Goal: Task Accomplishment & Management: Complete application form

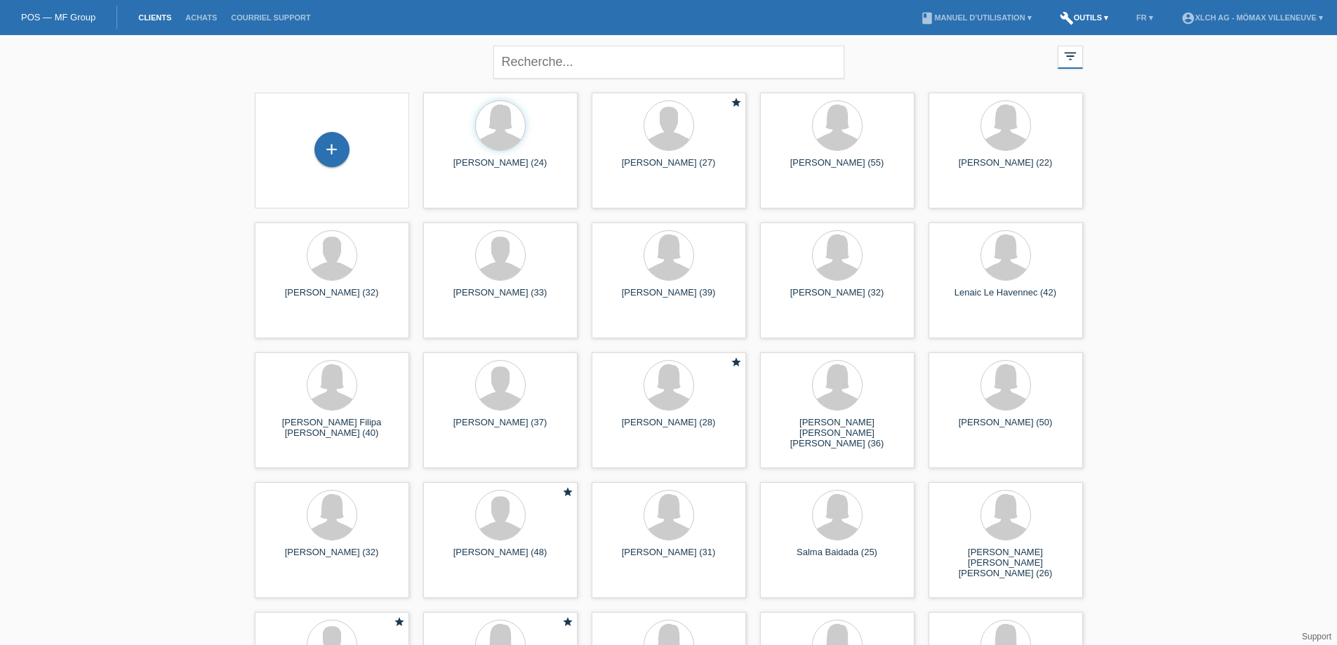
click at [1086, 14] on link "build Outils ▾" at bounding box center [1084, 17] width 62 height 8
click at [1064, 52] on span "Calculator de taux" at bounding box center [1069, 53] width 78 height 17
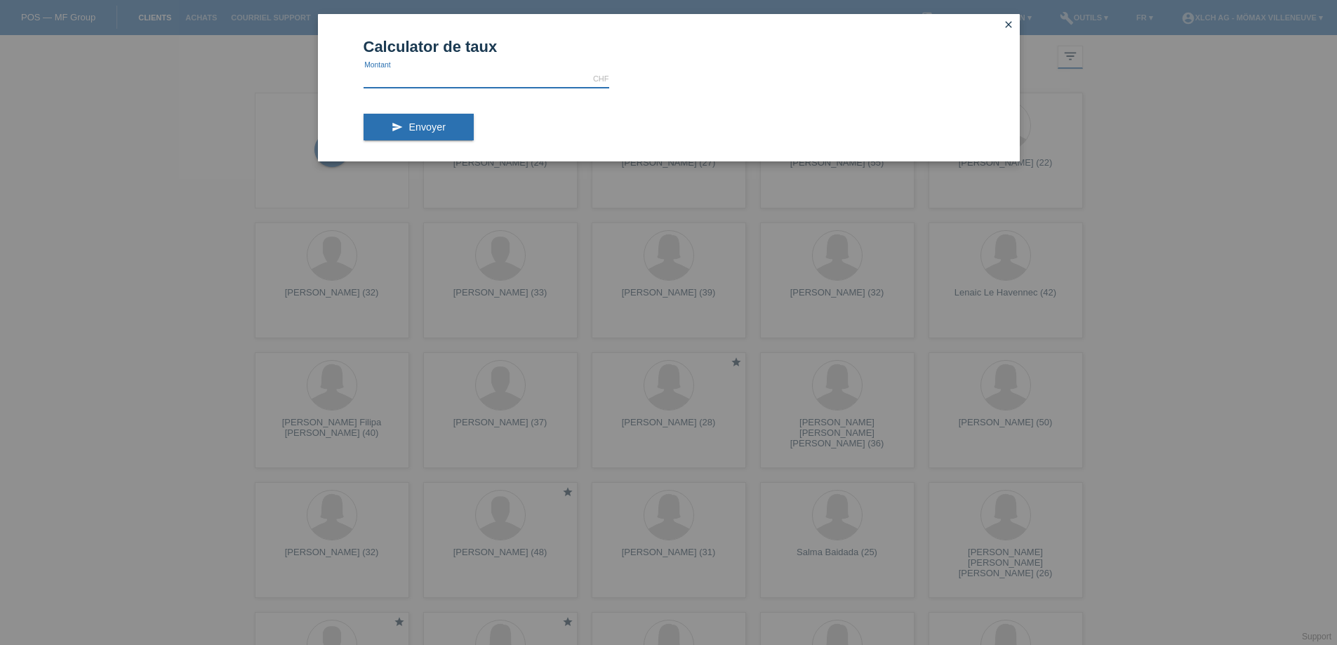
click at [470, 75] on input "text" at bounding box center [487, 79] width 246 height 18
type input "529.00"
click at [411, 128] on span "Envoyer" at bounding box center [427, 126] width 37 height 11
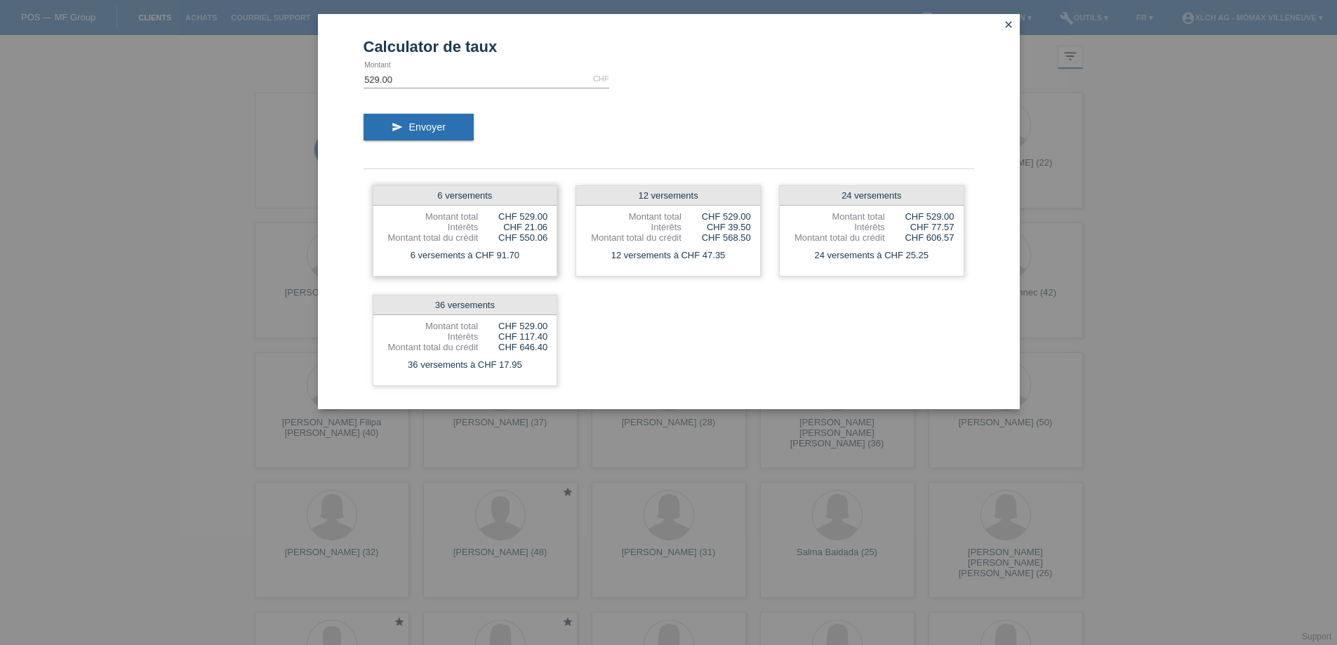
drag, startPoint x: 498, startPoint y: 210, endPoint x: 524, endPoint y: 213, distance: 25.5
click at [523, 213] on div "6 versements Montant total CHF 529.00 Intérêts CHF 21.06 Montant total du crédi…" at bounding box center [465, 230] width 185 height 91
drag, startPoint x: 496, startPoint y: 223, endPoint x: 536, endPoint y: 231, distance: 40.1
click at [533, 232] on div "6 versements Montant total CHF 529.00 Intérêts CHF 21.06 Montant total du crédi…" at bounding box center [465, 230] width 185 height 91
click at [536, 230] on div "CHF 21.06" at bounding box center [512, 227] width 69 height 11
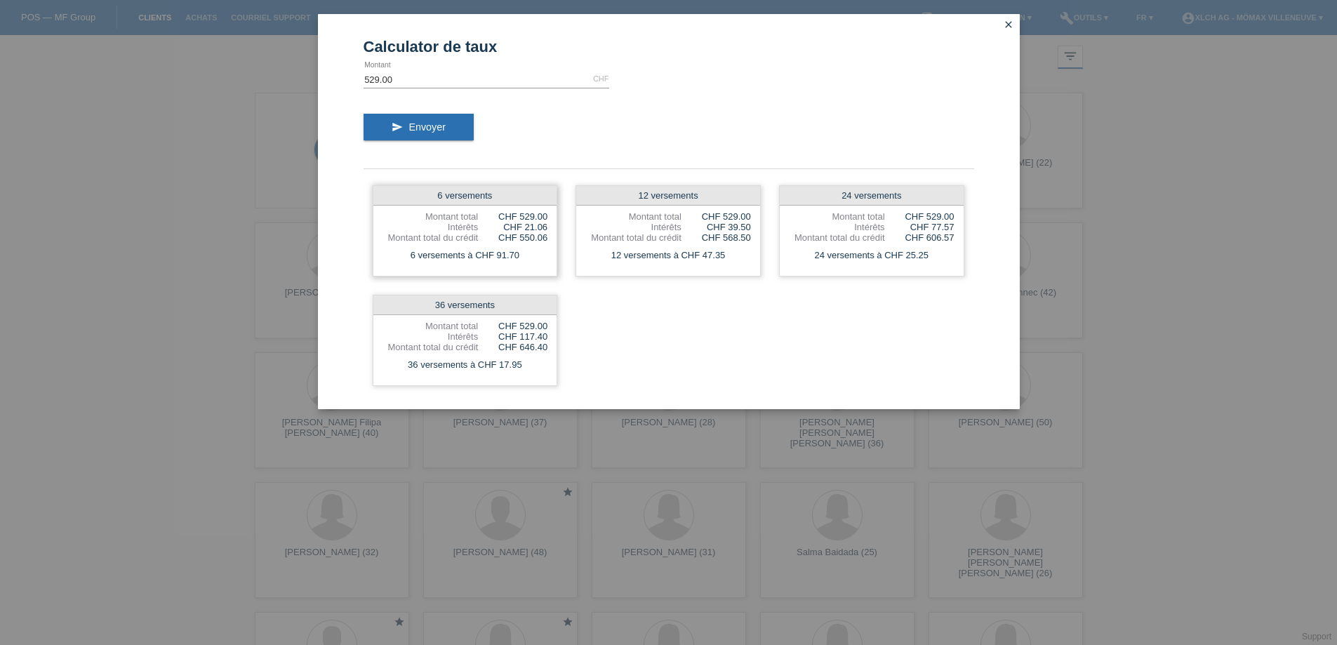
drag, startPoint x: 501, startPoint y: 244, endPoint x: 523, endPoint y: 235, distance: 24.0
click at [523, 235] on div "6 versements Montant total CHF 529.00 Intérêts CHF 21.06 Montant total du crédi…" at bounding box center [465, 230] width 185 height 91
click at [484, 253] on div "6 versements à CHF 91.70" at bounding box center [465, 255] width 184 height 18
drag, startPoint x: 487, startPoint y: 253, endPoint x: 541, endPoint y: 256, distance: 53.5
click at [541, 256] on div "6 versements à CHF 91.70" at bounding box center [465, 255] width 184 height 18
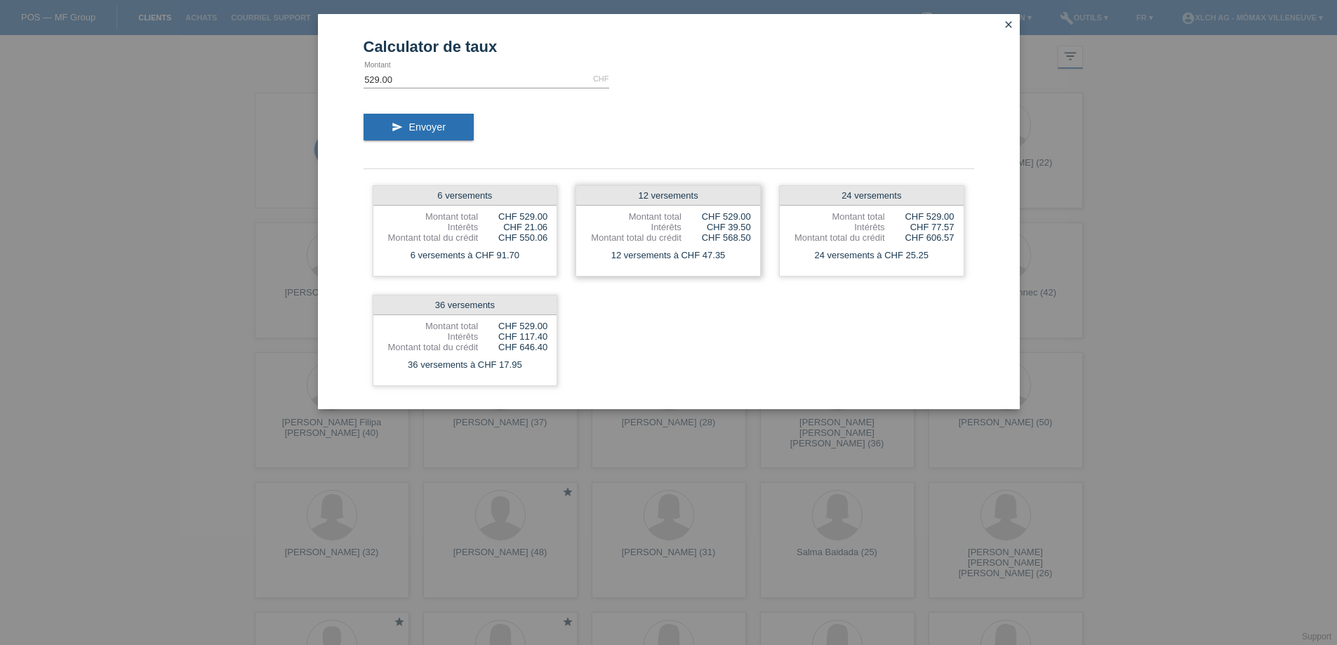
drag, startPoint x: 606, startPoint y: 250, endPoint x: 750, endPoint y: 258, distance: 144.8
click at [750, 258] on div "12 versements à CHF 47.35" at bounding box center [668, 255] width 184 height 18
drag, startPoint x: 870, startPoint y: 255, endPoint x: 932, endPoint y: 264, distance: 61.7
click at [932, 264] on div "24 versements à CHF 25.25" at bounding box center [872, 255] width 184 height 18
click at [877, 311] on div "6 versements Montant total CHF 529.00 Intérêts CHF 21.06 Montant total du crédi…" at bounding box center [669, 285] width 611 height 219
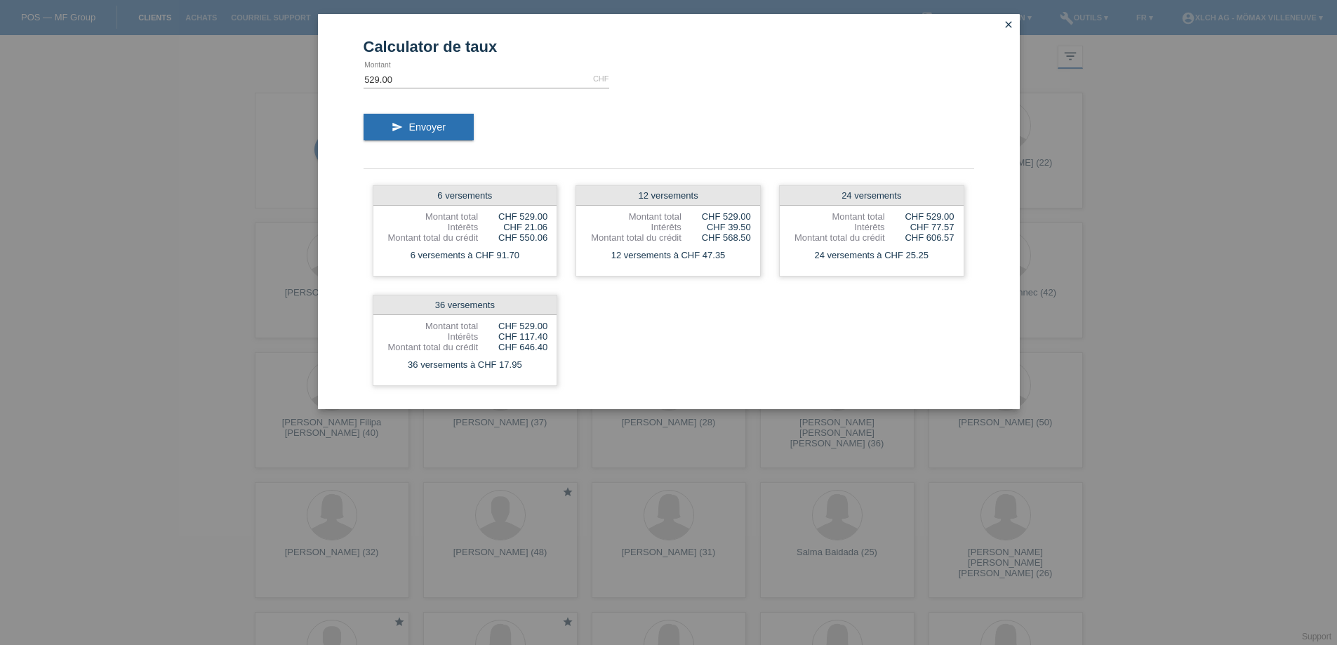
drag, startPoint x: 840, startPoint y: 281, endPoint x: 1005, endPoint y: 29, distance: 301.4
click at [1004, 28] on icon "close" at bounding box center [1008, 24] width 11 height 11
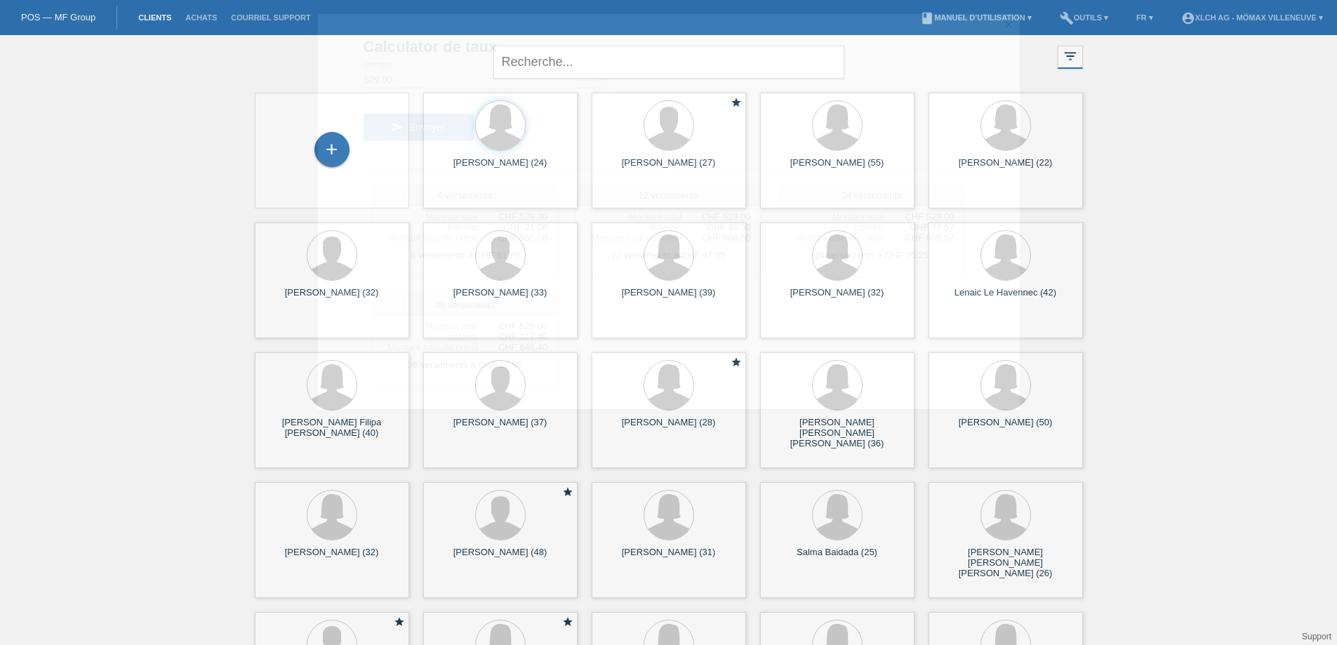
click at [1006, 27] on icon "close" at bounding box center [1008, 24] width 11 height 11
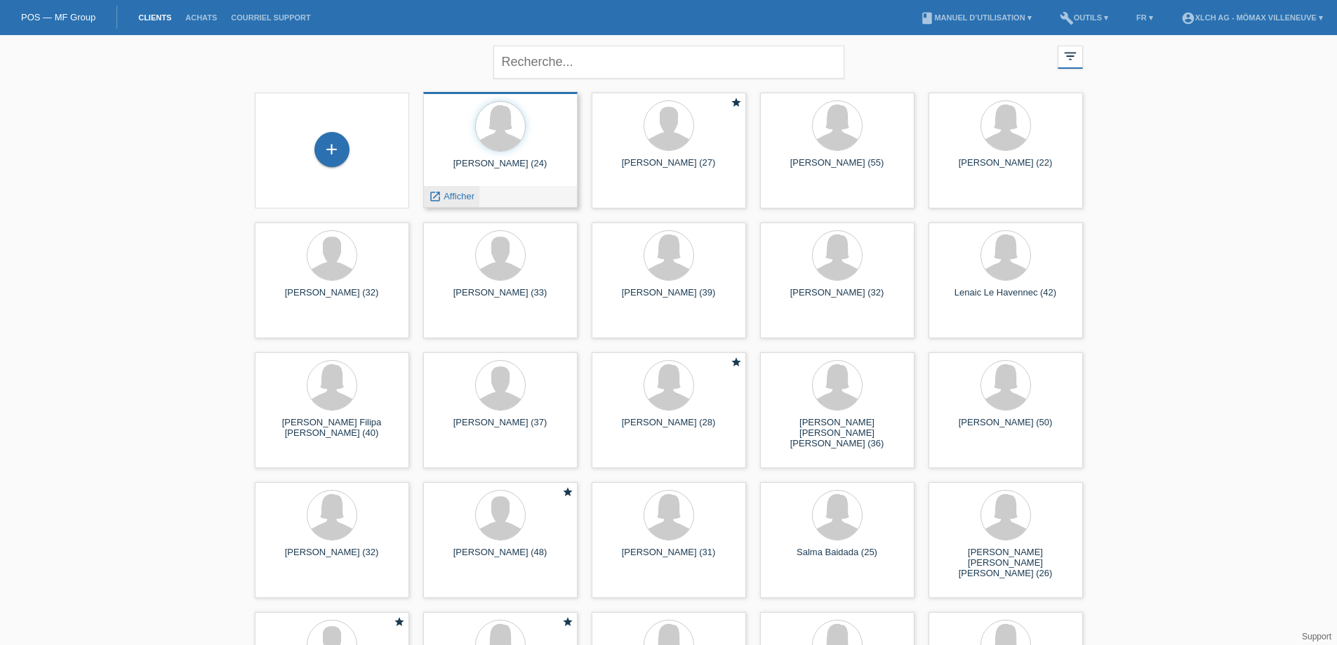
click at [465, 195] on span "Afficher" at bounding box center [459, 196] width 31 height 11
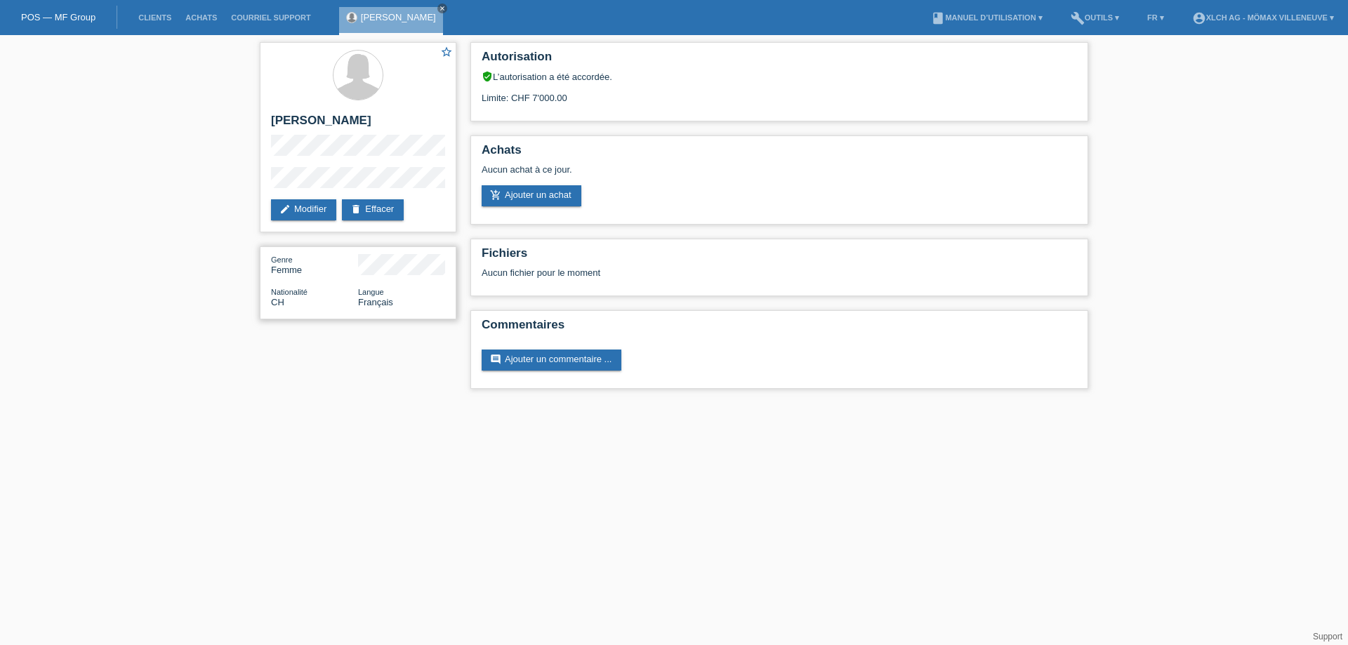
click at [389, 276] on div "Genre Femme Nationalité CH Langue Français" at bounding box center [358, 282] width 197 height 73
click at [383, 278] on div "Genre Femme Nationalité CH Langue Français" at bounding box center [358, 282] width 197 height 73
click at [1096, 11] on li "build Outils ▾" at bounding box center [1094, 18] width 62 height 36
click at [1090, 13] on li "build Outils ▾" at bounding box center [1094, 18] width 62 height 36
click at [1090, 15] on link "build Outils ▾" at bounding box center [1094, 17] width 62 height 8
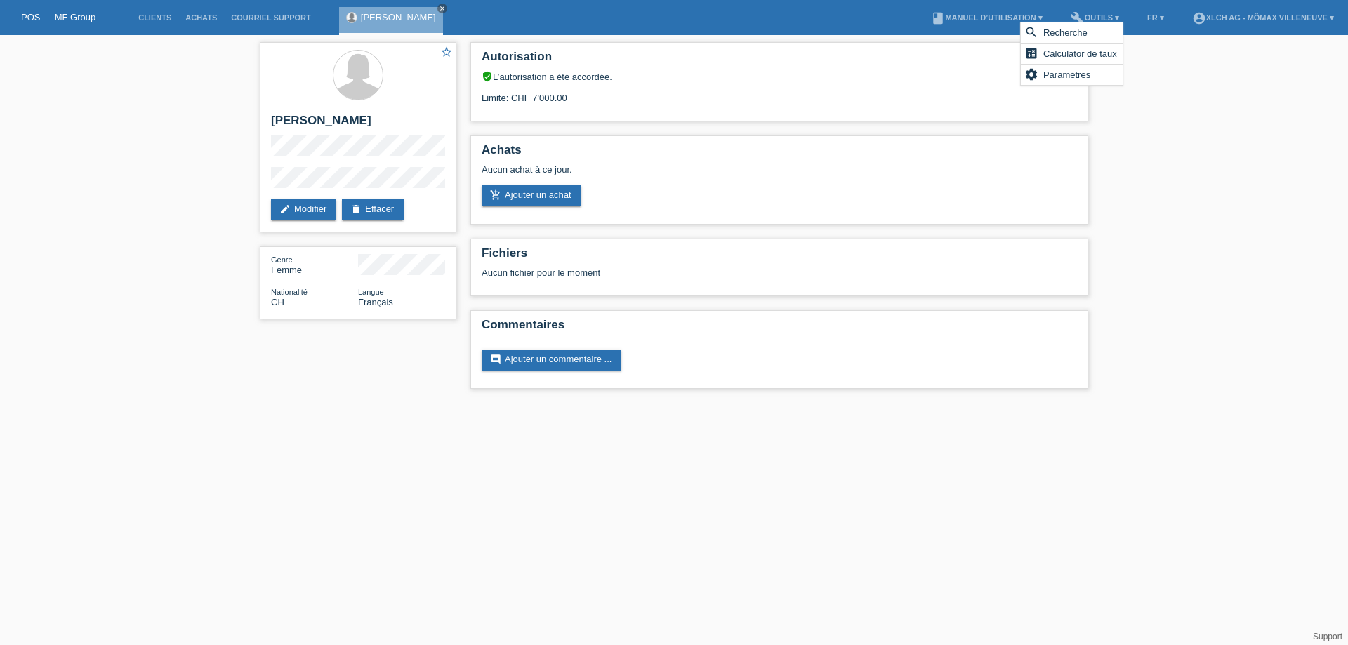
click at [1068, 51] on span "Calculator de taux" at bounding box center [1080, 53] width 78 height 17
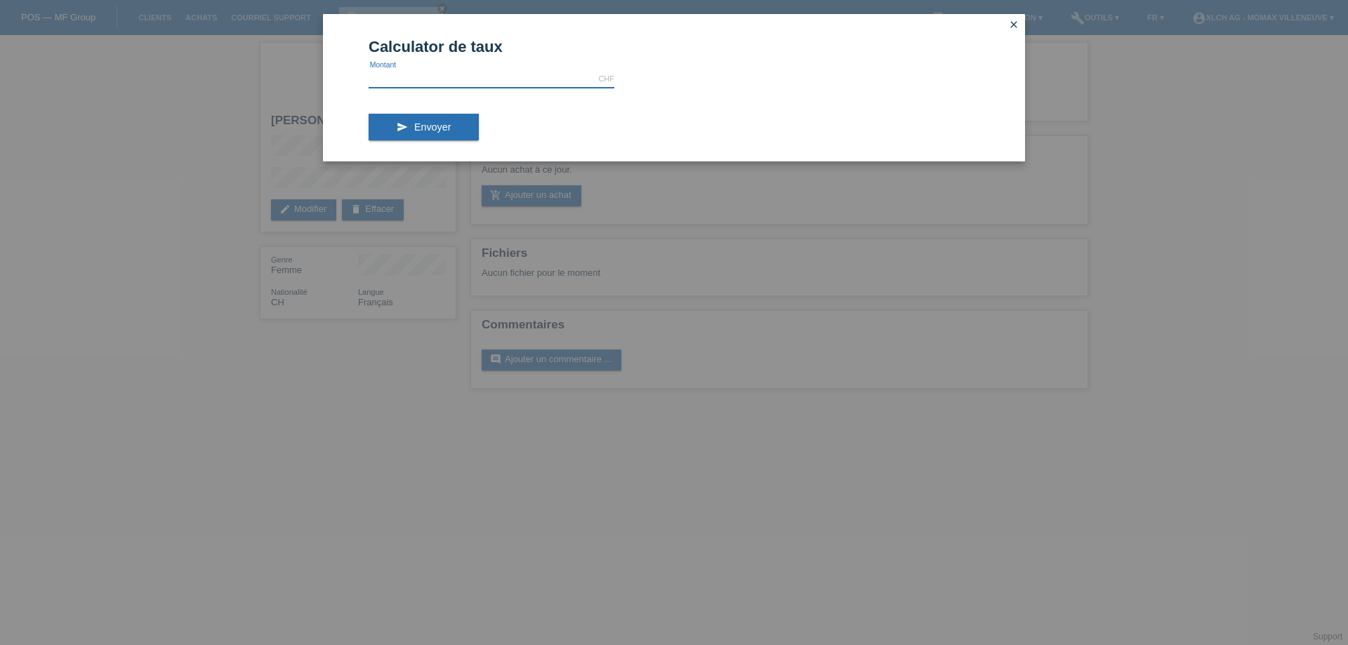
click at [495, 85] on input "text" at bounding box center [492, 79] width 246 height 18
type input "529.00"
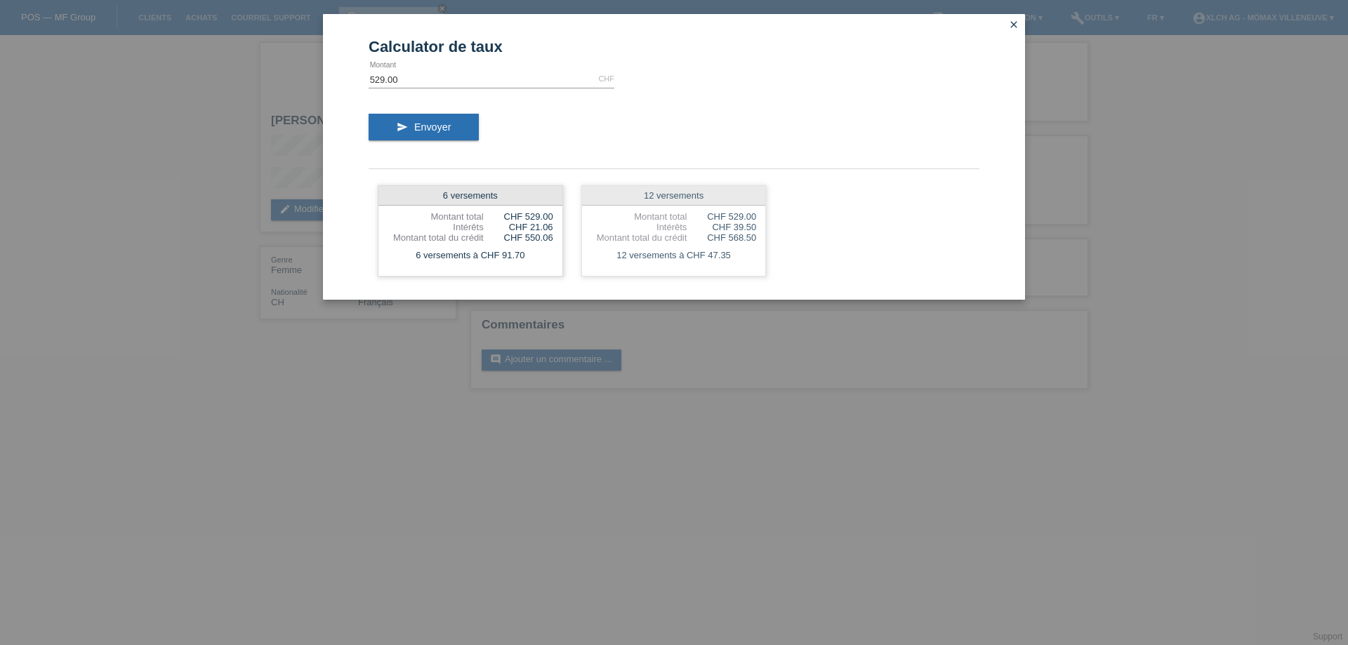
click at [743, 119] on div "send Envoyer" at bounding box center [674, 132] width 611 height 58
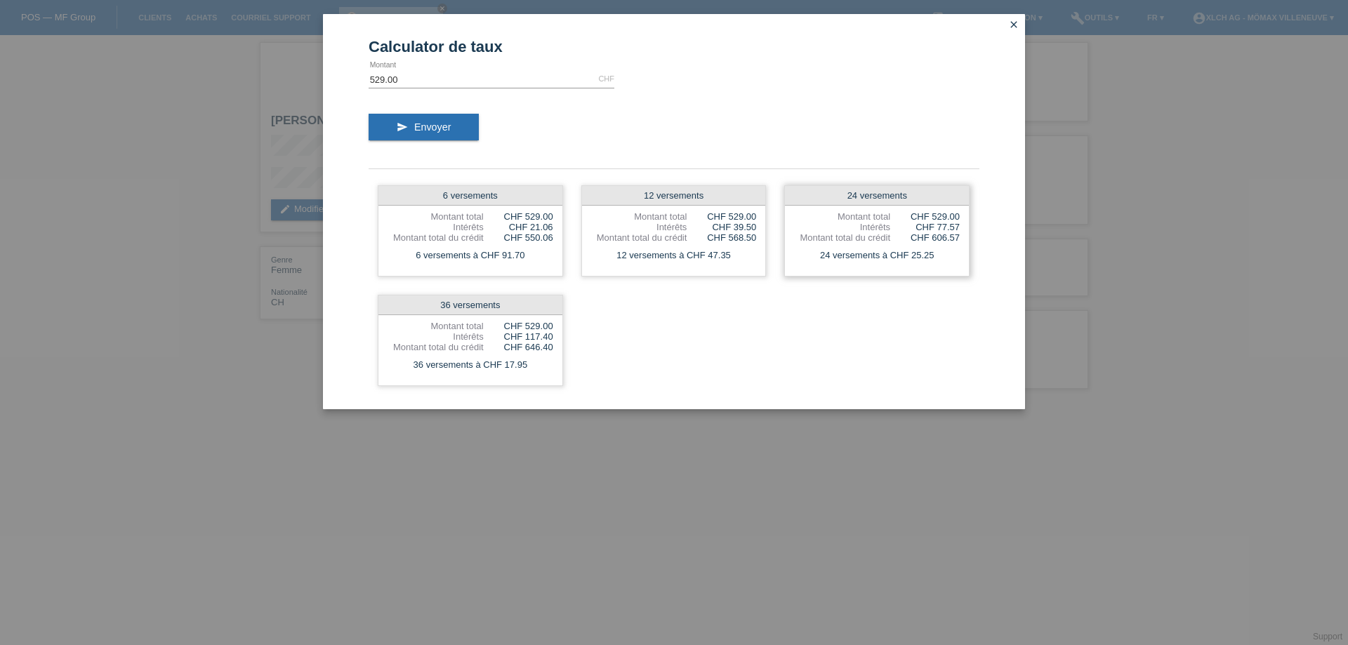
drag, startPoint x: 832, startPoint y: 256, endPoint x: 934, endPoint y: 261, distance: 101.9
click at [934, 261] on div "24 versements à CHF 25.25" at bounding box center [877, 255] width 184 height 18
click at [929, 294] on div "6 versements Montant total CHF 529.00 Intérêts CHF 21.06 Montant total du crédi…" at bounding box center [674, 285] width 611 height 219
drag, startPoint x: 917, startPoint y: 249, endPoint x: 998, endPoint y: 247, distance: 80.1
click at [964, 248] on div "24 versements à CHF 25.25" at bounding box center [877, 255] width 184 height 18
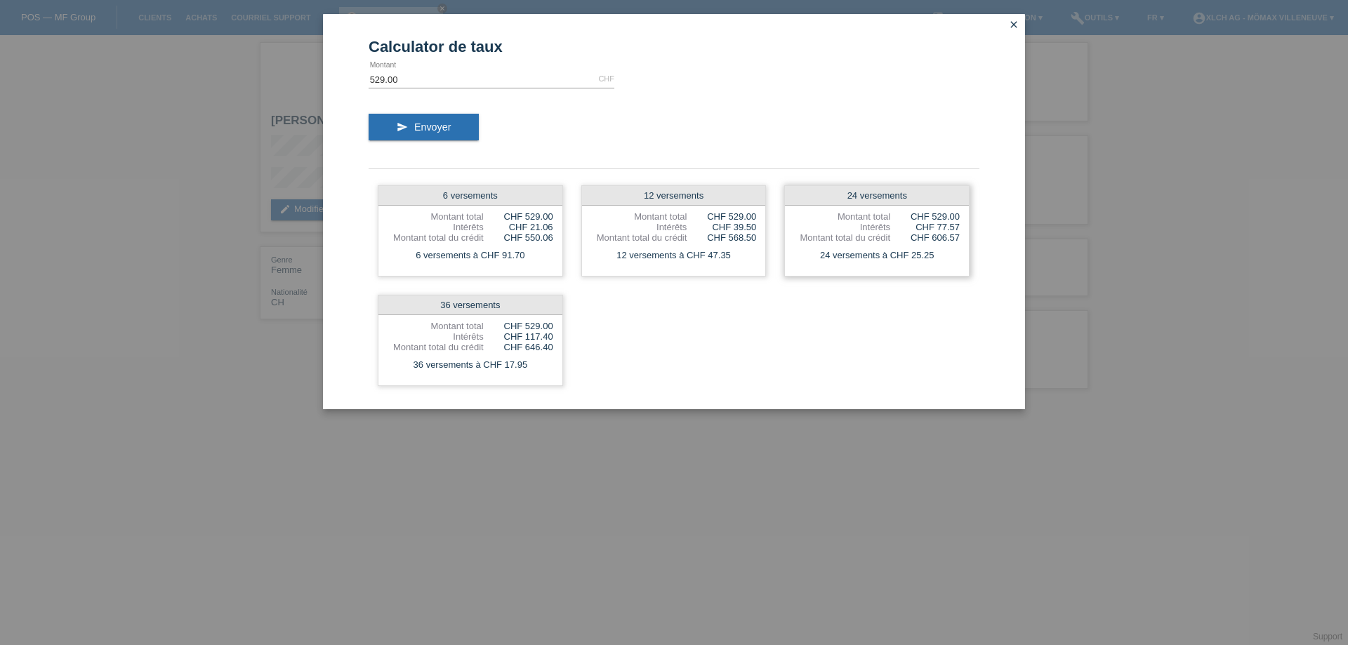
click at [910, 263] on div "24 versements à CHF 25.25" at bounding box center [877, 255] width 184 height 18
click at [1012, 25] on icon "close" at bounding box center [1013, 24] width 11 height 11
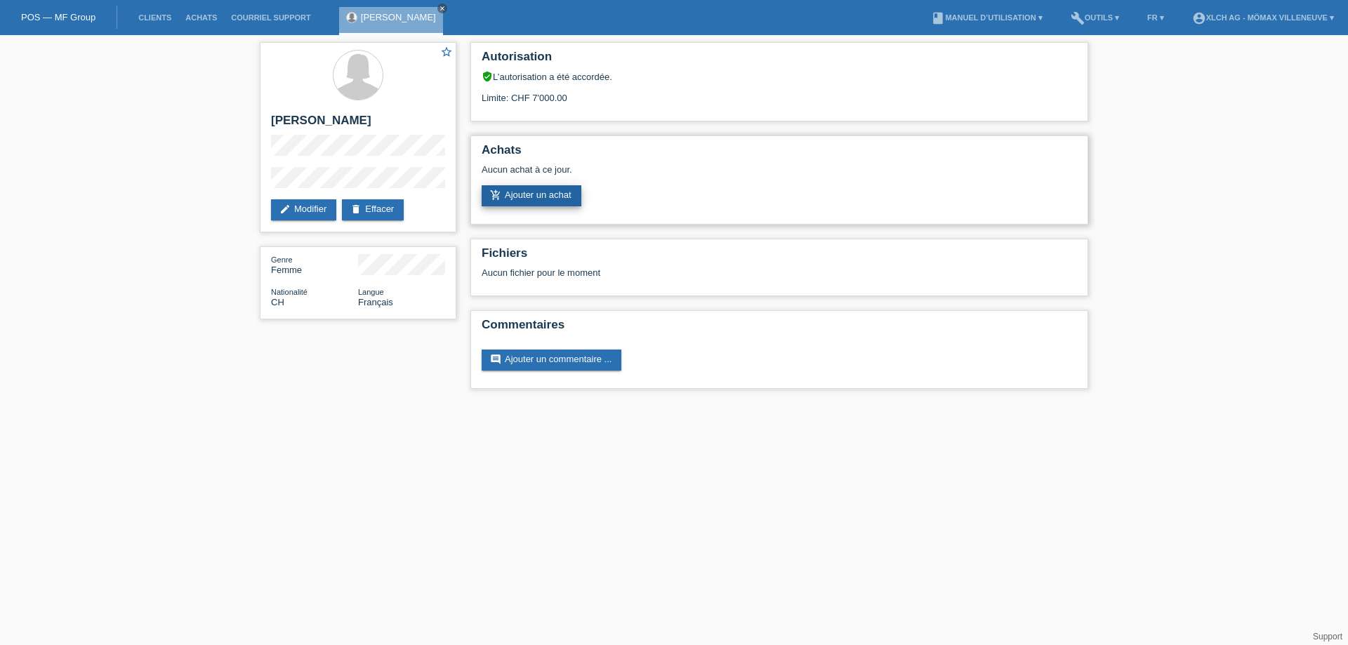
click at [558, 185] on link "add_shopping_cart Ajouter un achat" at bounding box center [532, 195] width 100 height 21
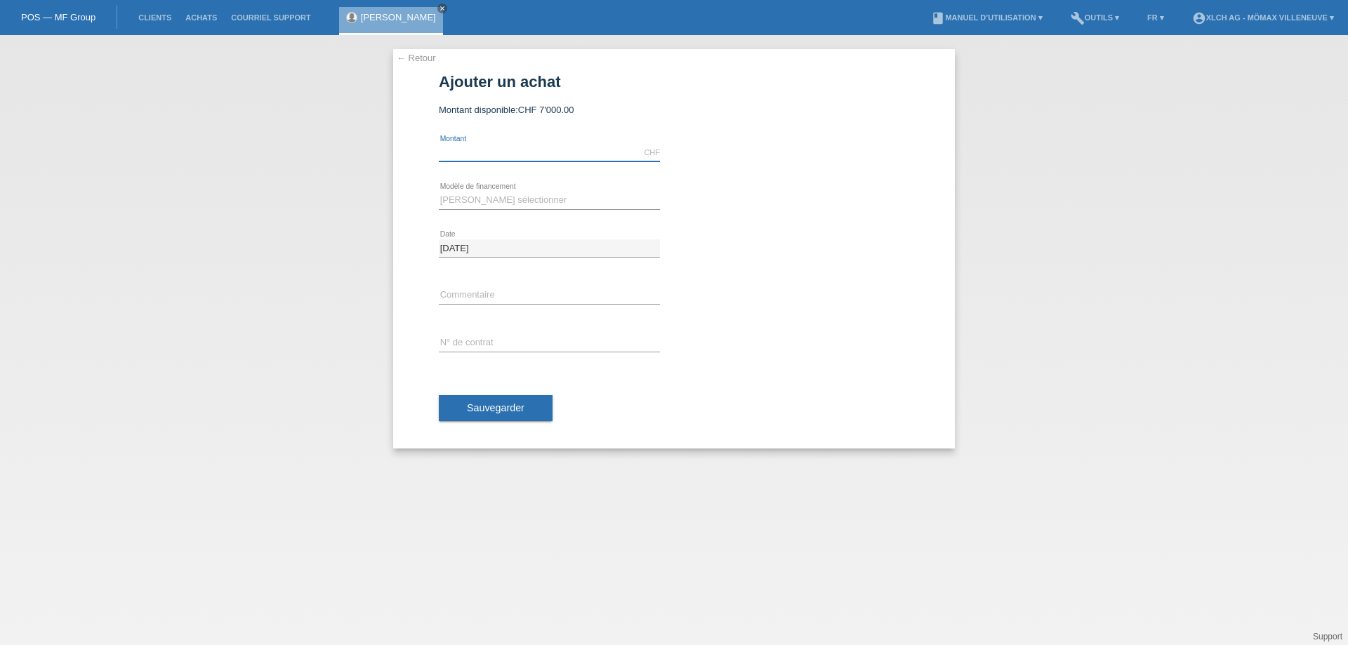
click at [588, 149] on input "text" at bounding box center [549, 153] width 221 height 18
paste input "IDMY2T"
type input "2"
drag, startPoint x: 464, startPoint y: 151, endPoint x: 358, endPoint y: 159, distance: 106.3
click at [369, 162] on div "← Retour Ajouter un achat Montant disponible: CHF 7'000.00 2 error" at bounding box center [674, 340] width 1348 height 610
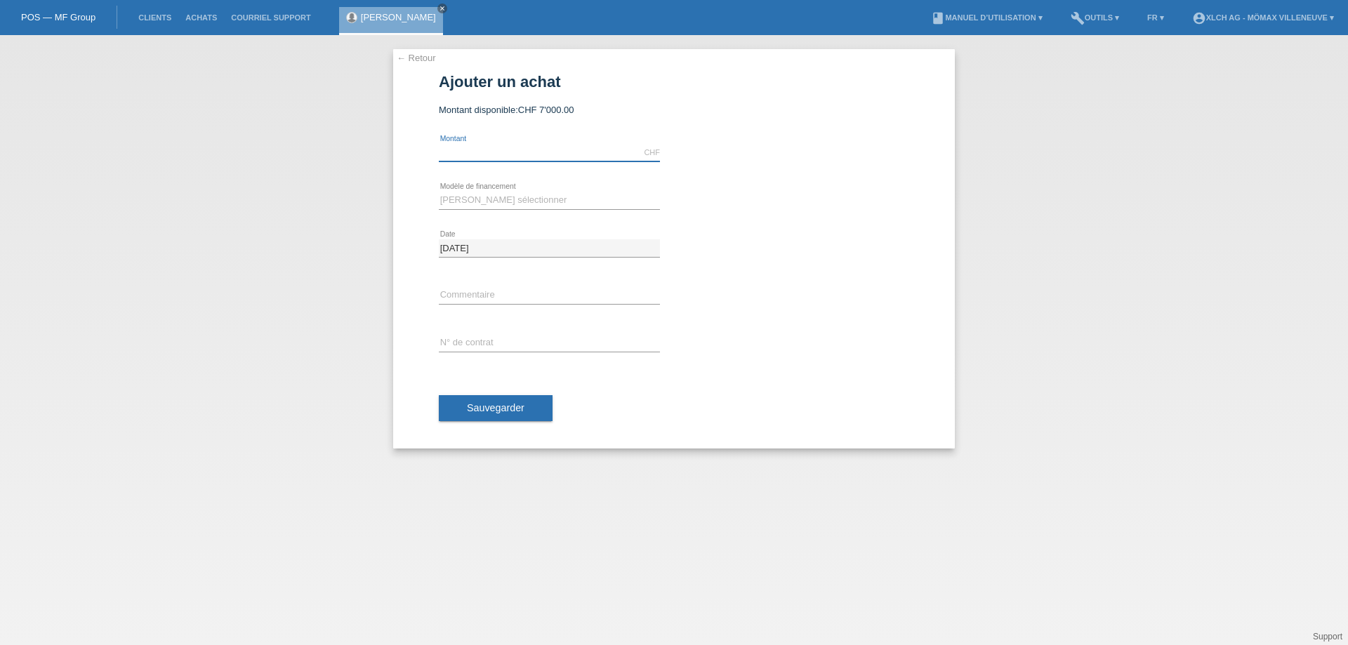
click at [484, 149] on input "text" at bounding box center [549, 153] width 221 height 18
paste input "529"
type input "529.00"
drag, startPoint x: 509, startPoint y: 188, endPoint x: 510, endPoint y: 197, distance: 9.2
click at [510, 195] on div "Veuillez sélectionner Achat sur facture avec paiement partiel Taux fixes - Paie…" at bounding box center [549, 201] width 221 height 48
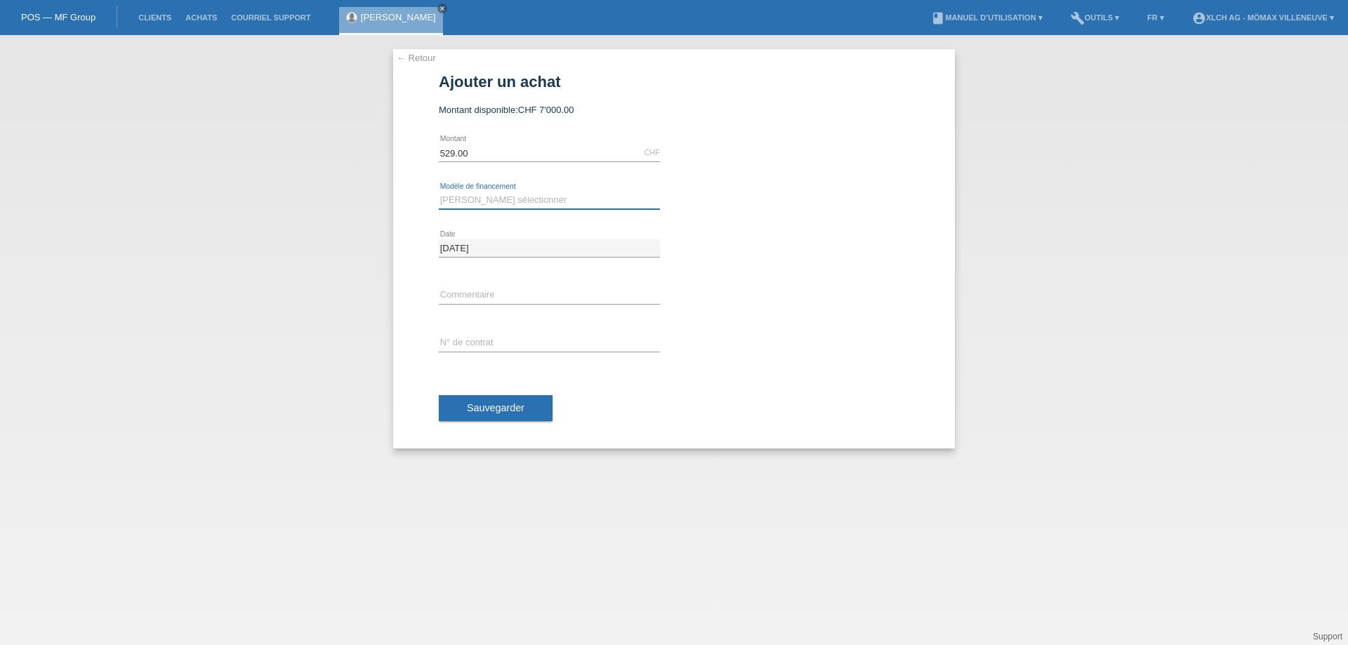
click at [510, 197] on select "Veuillez sélectionner Achat sur facture avec paiement partiel Taux fixes - Paie…" at bounding box center [549, 200] width 221 height 17
select select "113"
click at [439, 192] on select "[PERSON_NAME] sélectionner Achat sur facture avec paiement partiel Taux fixes -…" at bounding box center [549, 200] width 221 height 17
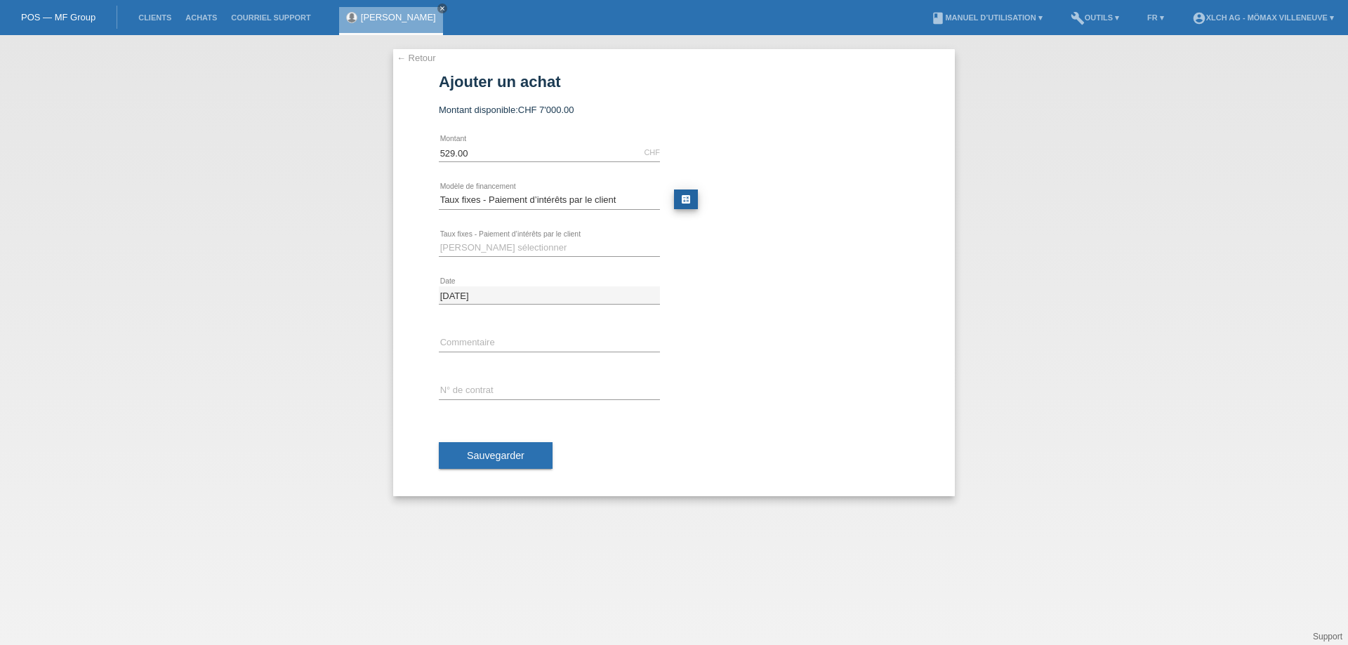
click at [687, 205] on link "calculate" at bounding box center [686, 200] width 24 height 20
type input "529.00"
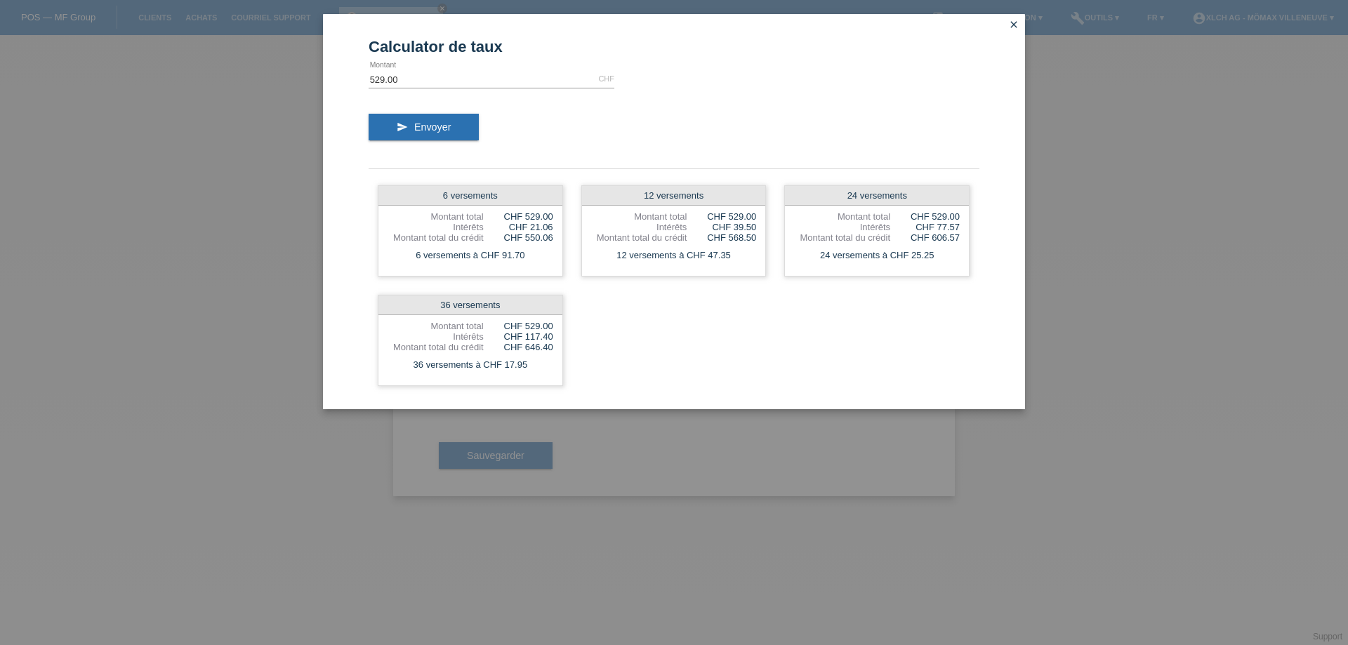
drag, startPoint x: 822, startPoint y: 253, endPoint x: 974, endPoint y: 242, distance: 152.7
click at [969, 244] on div "24 versements Montant total CHF 529.00 Intérêts CHF 77.57 Montant total du créd…" at bounding box center [876, 230] width 185 height 91
click at [1006, 24] on link "close" at bounding box center [1014, 26] width 18 height 16
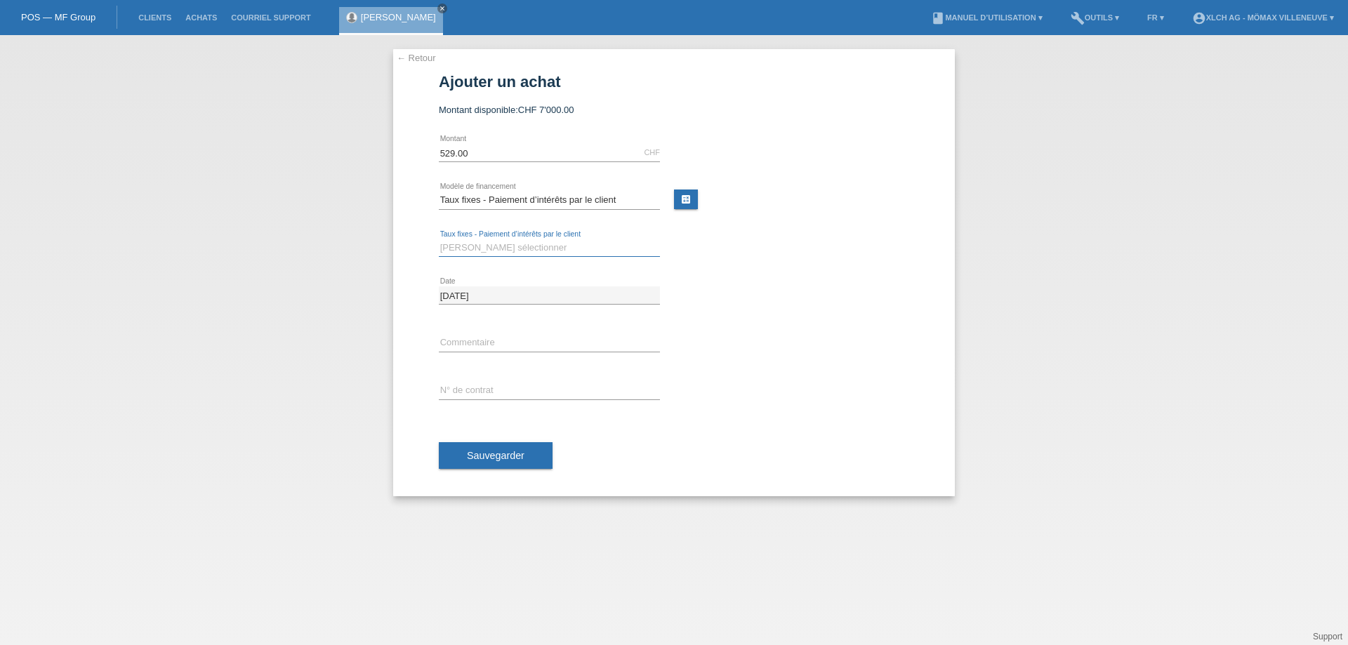
click at [495, 242] on select "[PERSON_NAME] sélectionner 6 versements 12 versements 24 versements 36 versemen…" at bounding box center [549, 247] width 221 height 17
select select "325"
click at [439, 239] on select "[PERSON_NAME] sélectionner 6 versements 12 versements 24 versements 36 versemen…" at bounding box center [549, 247] width 221 height 17
click at [680, 202] on link "calculate" at bounding box center [686, 200] width 24 height 20
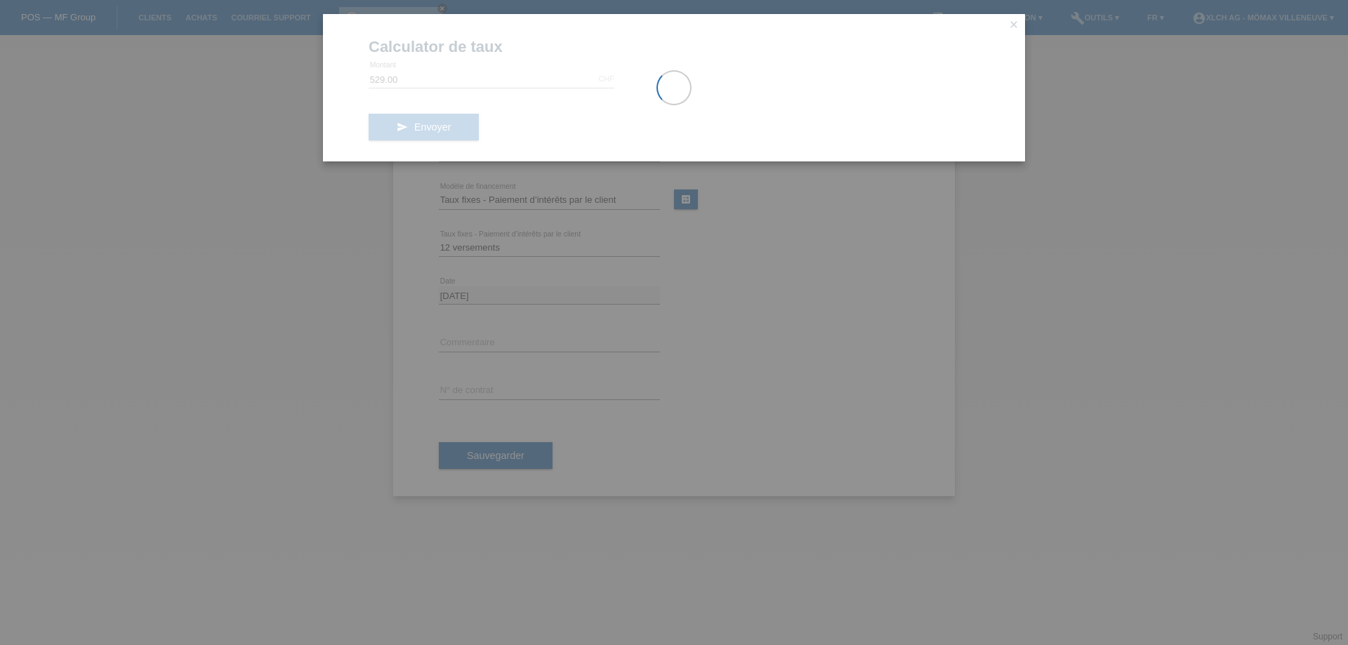
click at [1013, 26] on div at bounding box center [674, 87] width 702 height 147
click at [1016, 22] on div at bounding box center [674, 87] width 702 height 147
drag, startPoint x: 1051, startPoint y: 259, endPoint x: 776, endPoint y: 256, distance: 274.5
click at [1047, 258] on div "Calculator de taux 529.00 CHF error Montant send Envoyer close" at bounding box center [674, 322] width 1348 height 645
drag, startPoint x: 642, startPoint y: 260, endPoint x: 423, endPoint y: 242, distance: 219.7
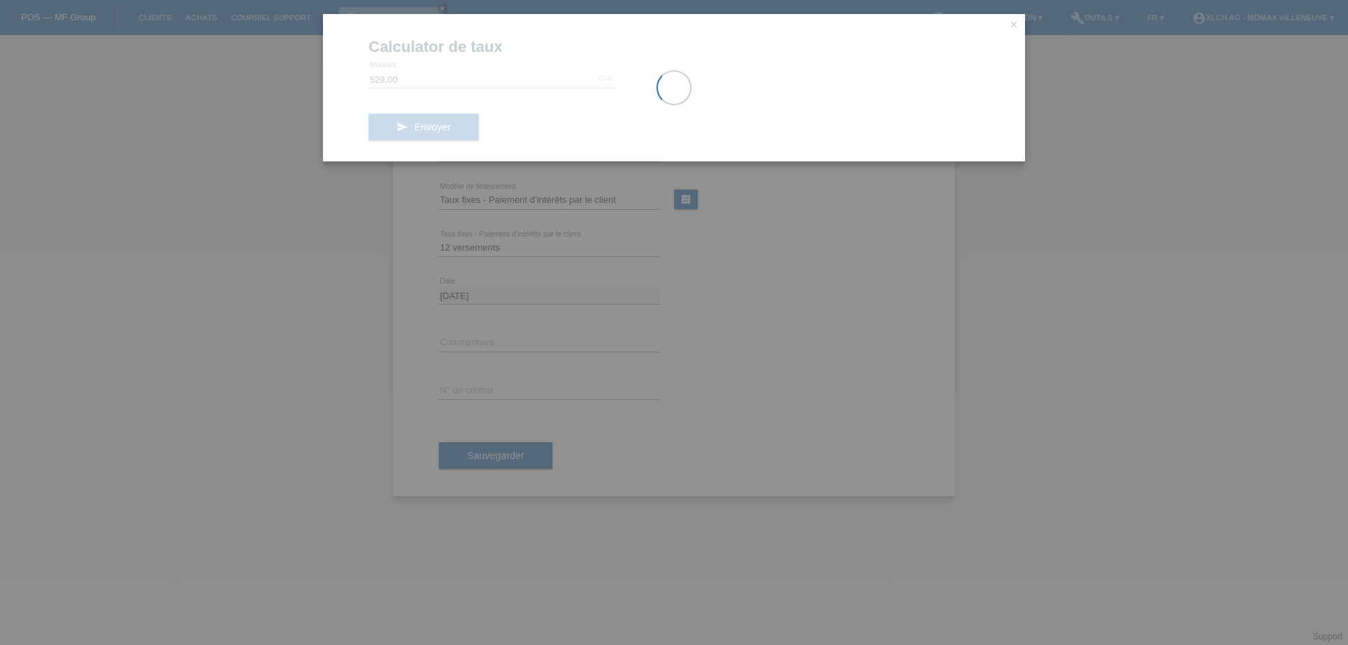
click at [620, 264] on div "Calculator de taux 529.00 CHF error Montant send Envoyer close" at bounding box center [674, 322] width 1348 height 645
drag, startPoint x: 345, startPoint y: 253, endPoint x: 335, endPoint y: 259, distance: 12.3
click at [335, 259] on div "Calculator de taux 529.00 CHF error Montant send Envoyer close" at bounding box center [674, 322] width 1348 height 645
drag, startPoint x: 335, startPoint y: 259, endPoint x: 432, endPoint y: 284, distance: 100.6
click at [395, 285] on div "Calculator de taux 529.00 CHF error Montant send Envoyer close" at bounding box center [674, 322] width 1348 height 645
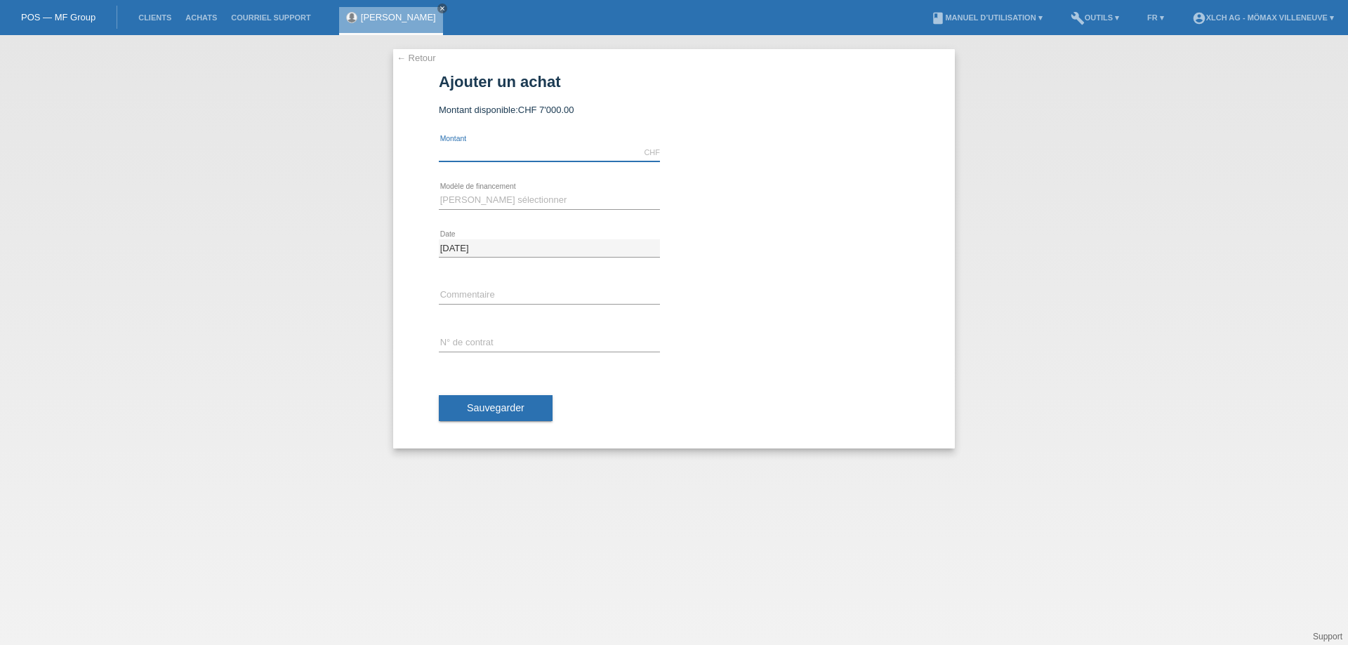
click at [470, 151] on input "text" at bounding box center [549, 153] width 221 height 18
type input "529.00"
click at [482, 198] on select "[PERSON_NAME] sélectionner Achat sur facture avec paiement partiel Taux fixes -…" at bounding box center [549, 200] width 221 height 17
select select "113"
click at [439, 192] on select "[PERSON_NAME] sélectionner Achat sur facture avec paiement partiel Taux fixes -…" at bounding box center [549, 200] width 221 height 17
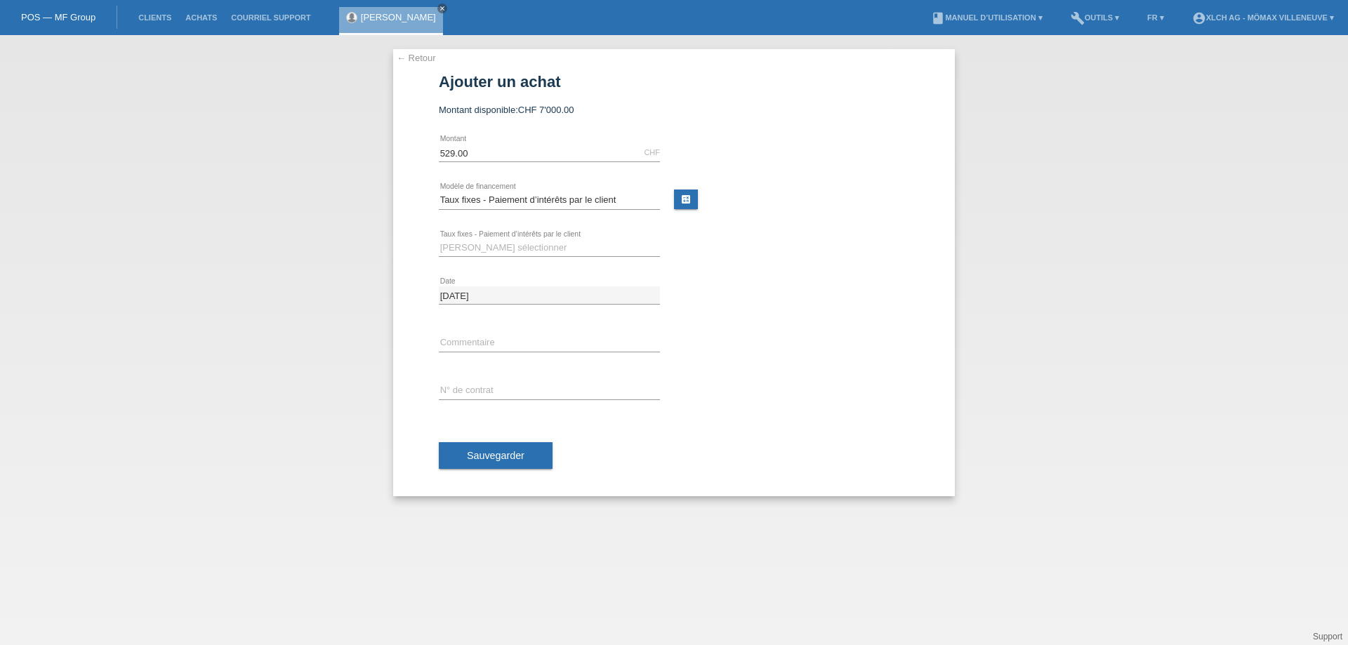
click at [482, 256] on icon at bounding box center [549, 256] width 221 height 1
click at [487, 250] on select "Veuillez sélectionner 6 versements 12 versements 24 versements 36 versements" at bounding box center [549, 247] width 221 height 17
select select "326"
click at [439, 239] on select "Veuillez sélectionner 6 versements 12 versements 24 versements 36 versements" at bounding box center [549, 247] width 221 height 17
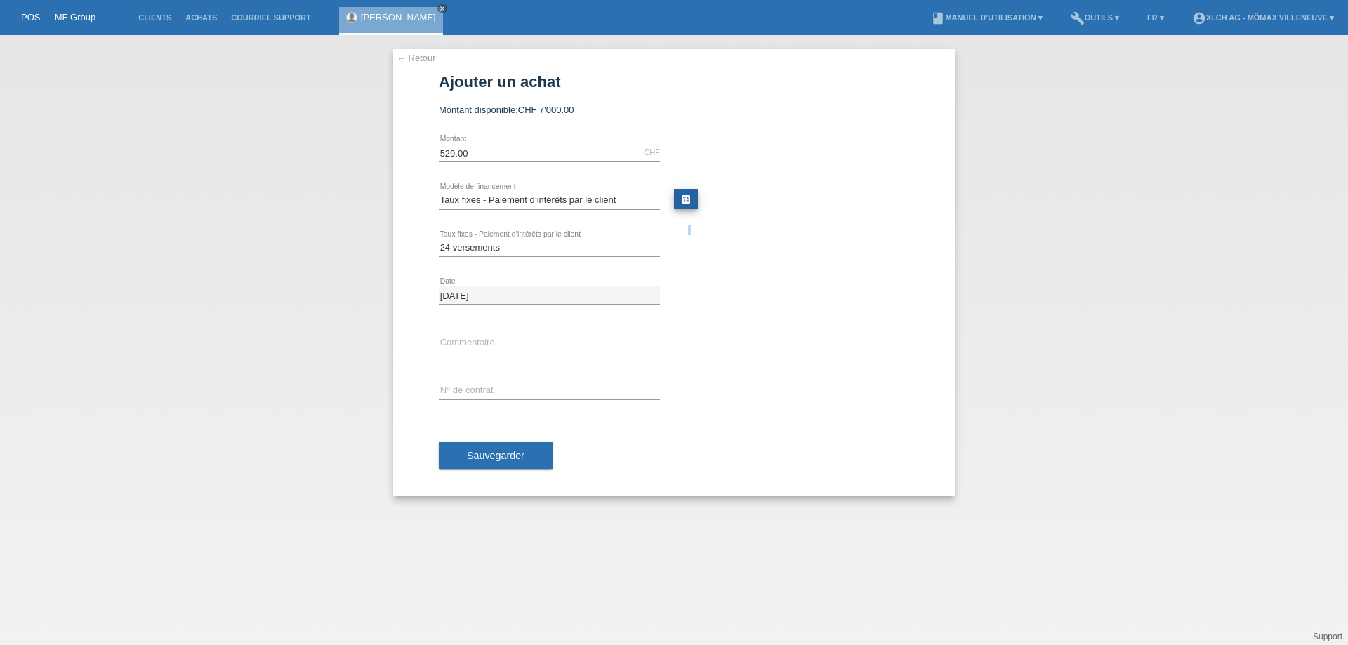
click at [682, 205] on link "calculate" at bounding box center [686, 200] width 24 height 20
type input "529.00"
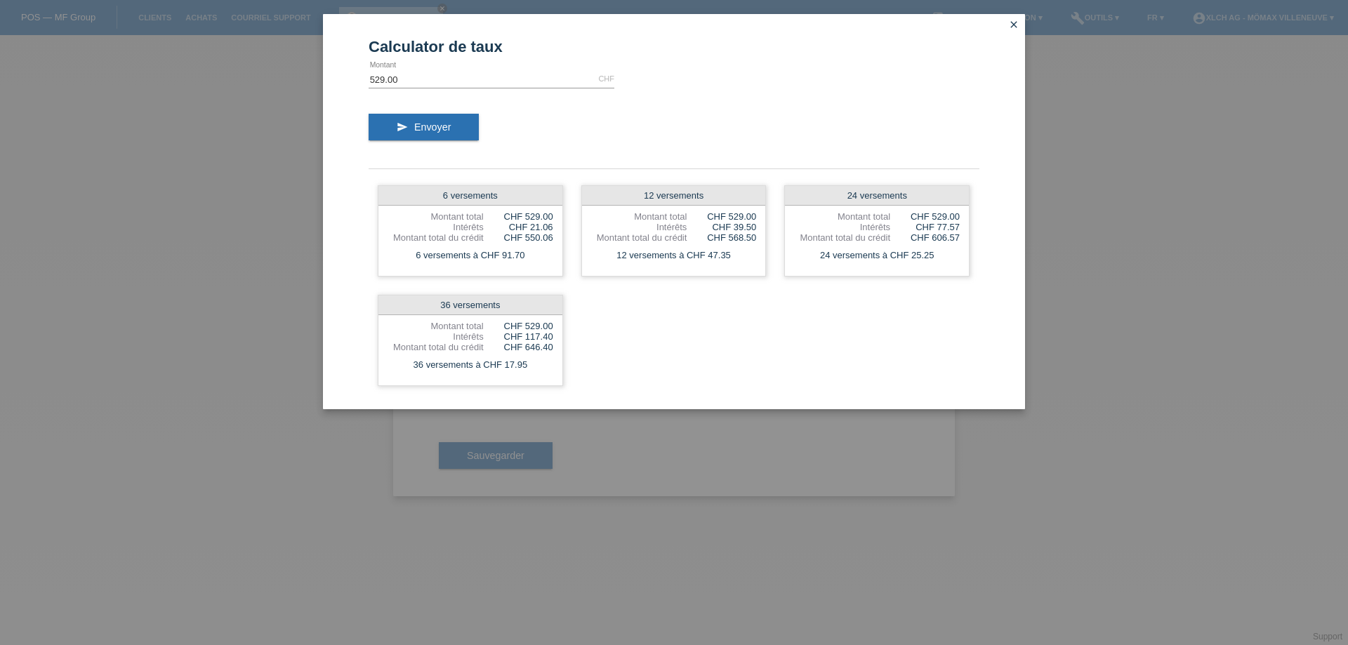
drag, startPoint x: 816, startPoint y: 258, endPoint x: 1074, endPoint y: 193, distance: 265.8
click at [936, 253] on div "24 versements à CHF 25.25" at bounding box center [877, 255] width 184 height 18
click at [1075, 191] on div "Calculator de taux 529.00 CHF error Montant send Envoyer 6 versements Montant t…" at bounding box center [674, 322] width 1348 height 645
click at [1011, 20] on icon "close" at bounding box center [1013, 24] width 11 height 11
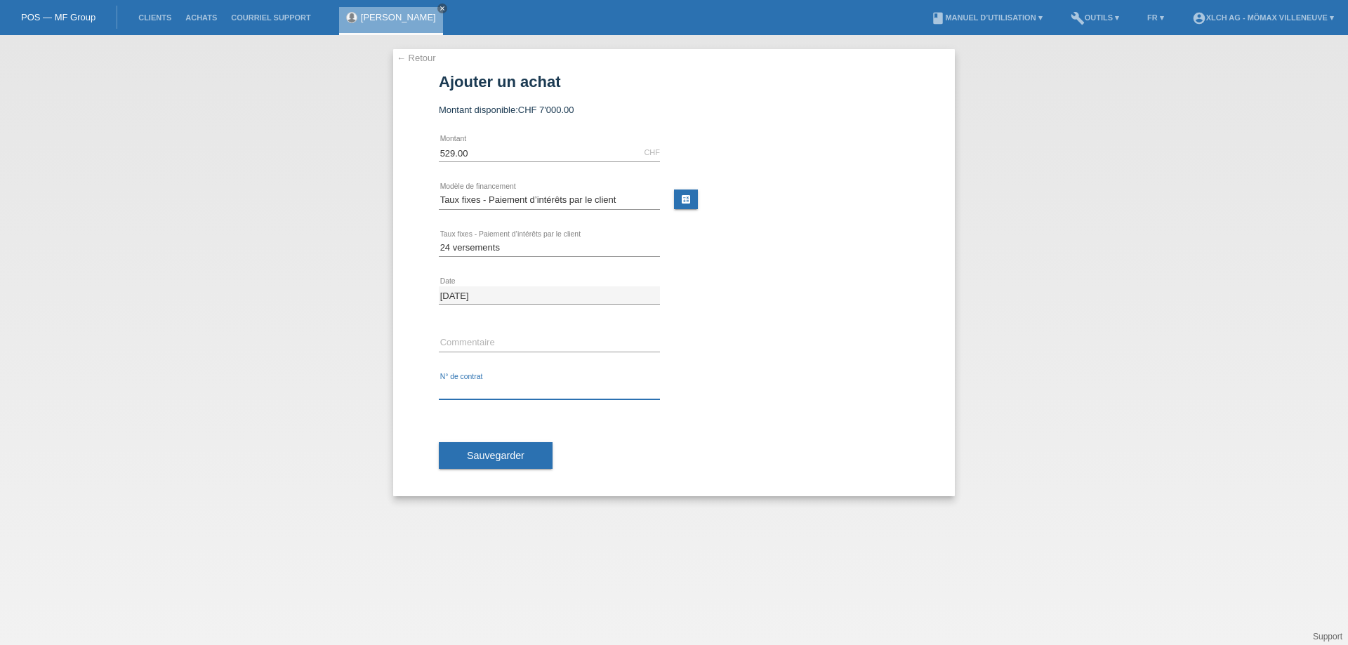
click at [485, 387] on input "text" at bounding box center [549, 391] width 221 height 18
click at [530, 387] on input "text" at bounding box center [549, 391] width 221 height 18
paste input "IDMY2T"
type input "IDMY2T"
click at [522, 463] on button "Sauvegarder" at bounding box center [496, 455] width 114 height 27
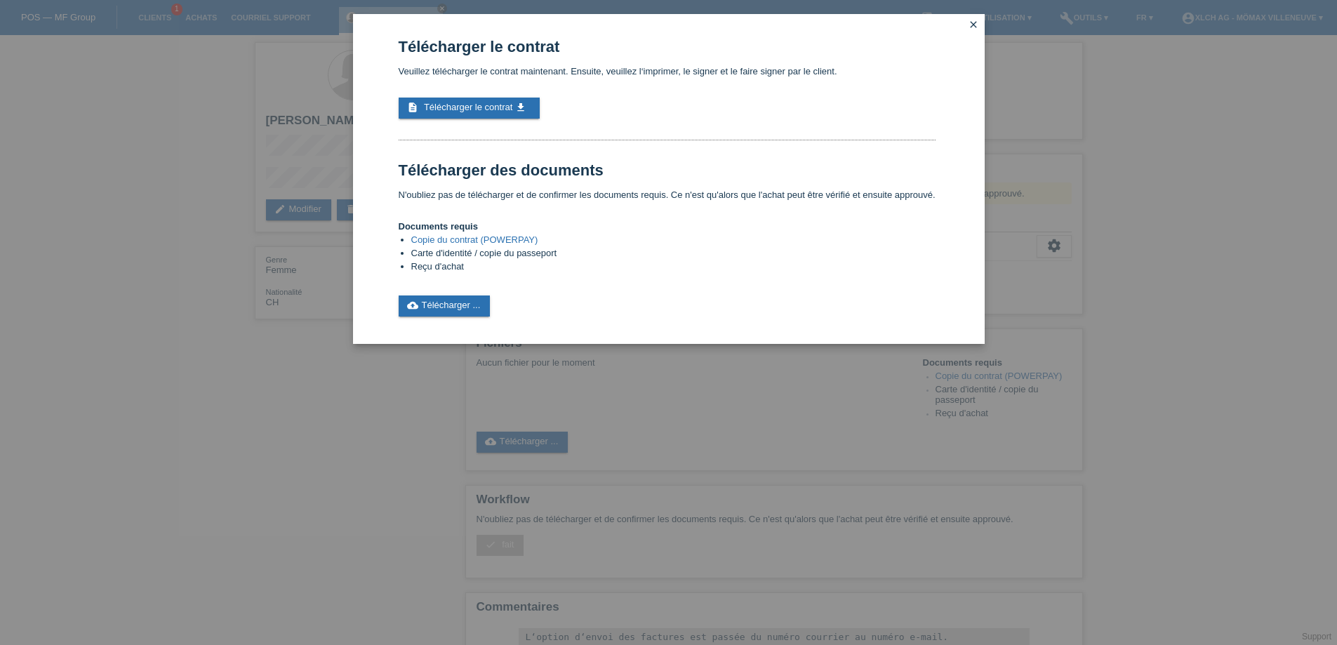
click at [463, 241] on link "Copie du contrat (POWERPAY)" at bounding box center [474, 239] width 127 height 11
click at [447, 305] on link "cloud_upload Télécharger ..." at bounding box center [445, 306] width 92 height 21
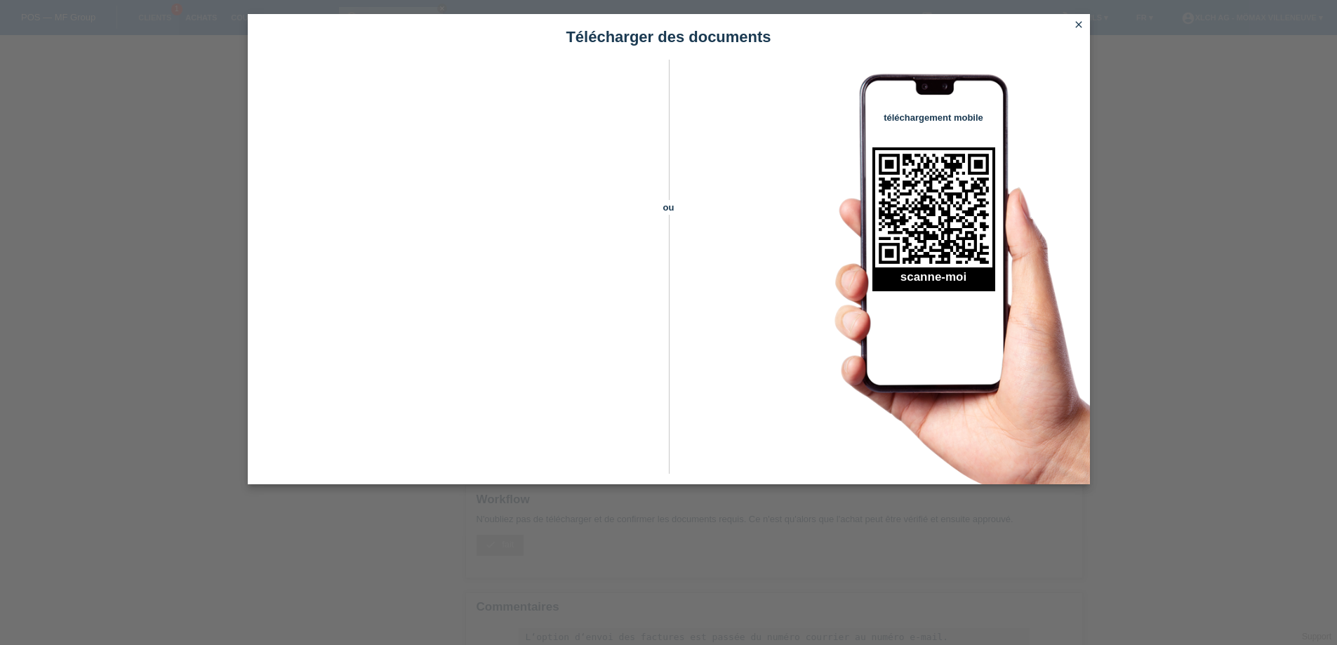
click at [1080, 27] on icon "close" at bounding box center [1078, 24] width 11 height 11
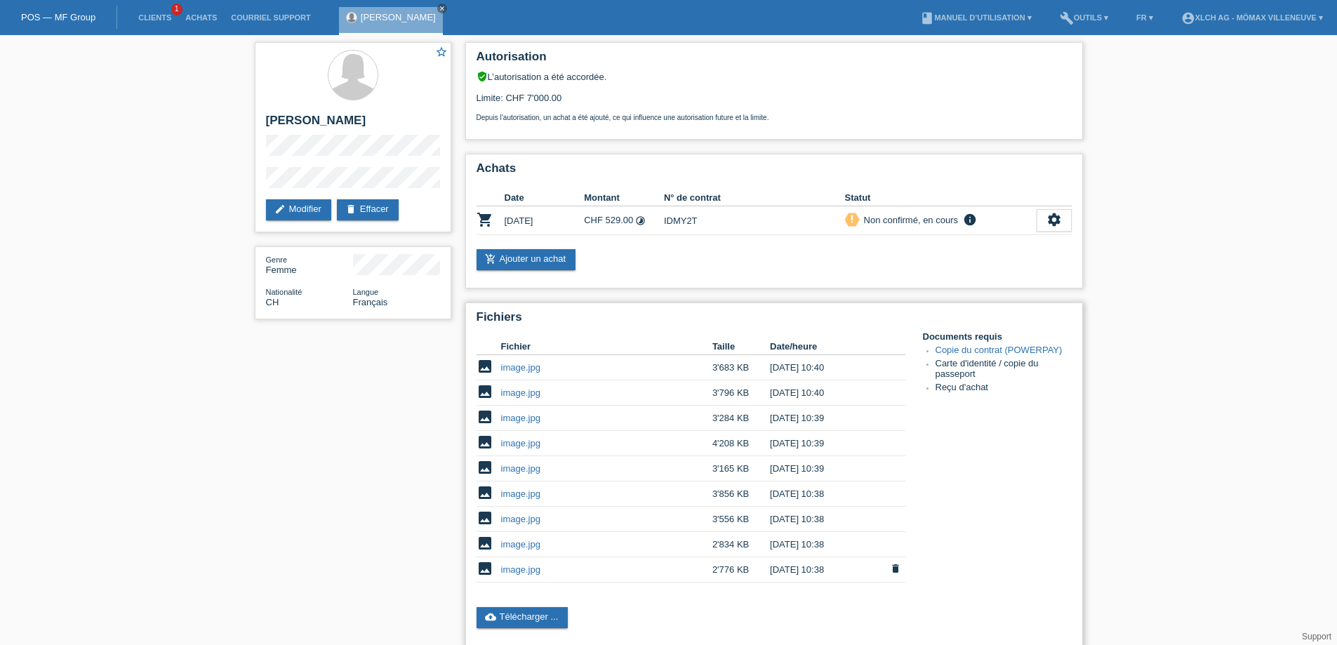
click at [517, 570] on link "image.jpg" at bounding box center [520, 569] width 39 height 11
click at [516, 518] on link "image.jpg" at bounding box center [520, 519] width 39 height 11
click at [516, 495] on link "image.jpg" at bounding box center [520, 494] width 39 height 11
click at [520, 546] on link "image.jpg" at bounding box center [520, 544] width 39 height 11
click at [522, 444] on link "image.jpg" at bounding box center [520, 443] width 39 height 11
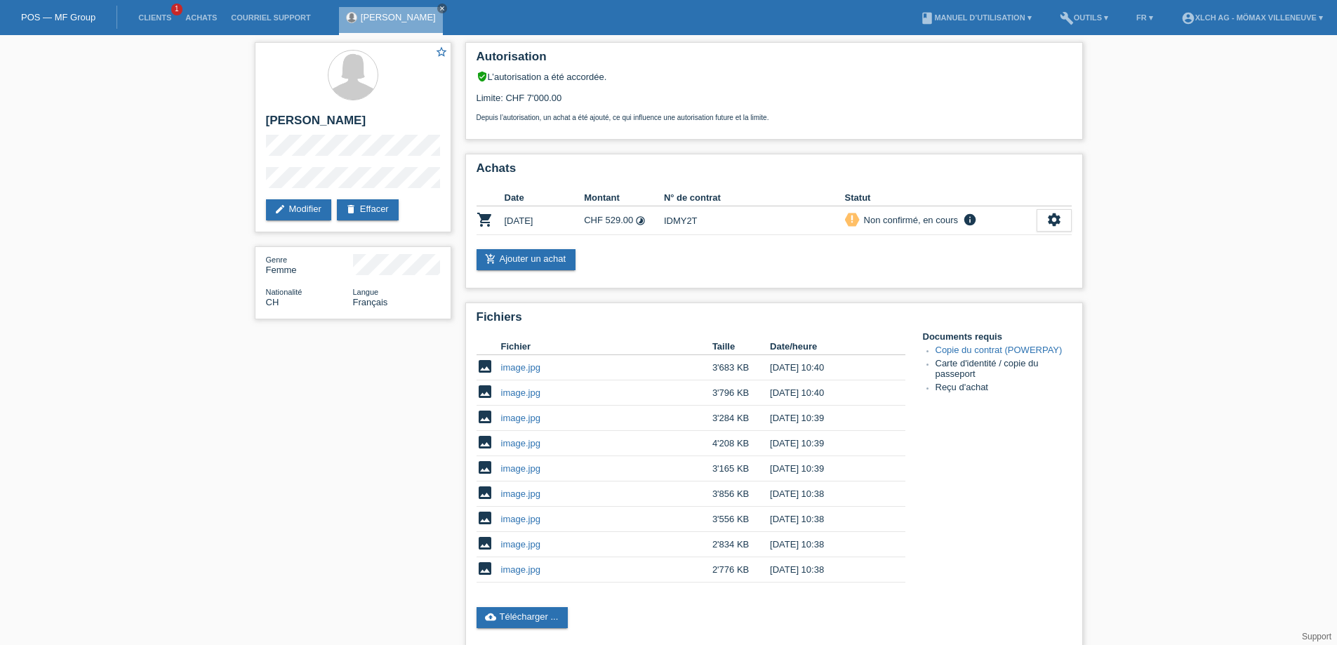
drag, startPoint x: 1197, startPoint y: 209, endPoint x: 1239, endPoint y: 194, distance: 44.6
click at [1197, 209] on div "star_border Lily Rossier edit Modifier delete Effacer Genre Femme Nationalité C…" at bounding box center [668, 483] width 1337 height 896
click at [670, 220] on td "IDMY2T" at bounding box center [754, 220] width 181 height 29
copy td "IDMY2T"
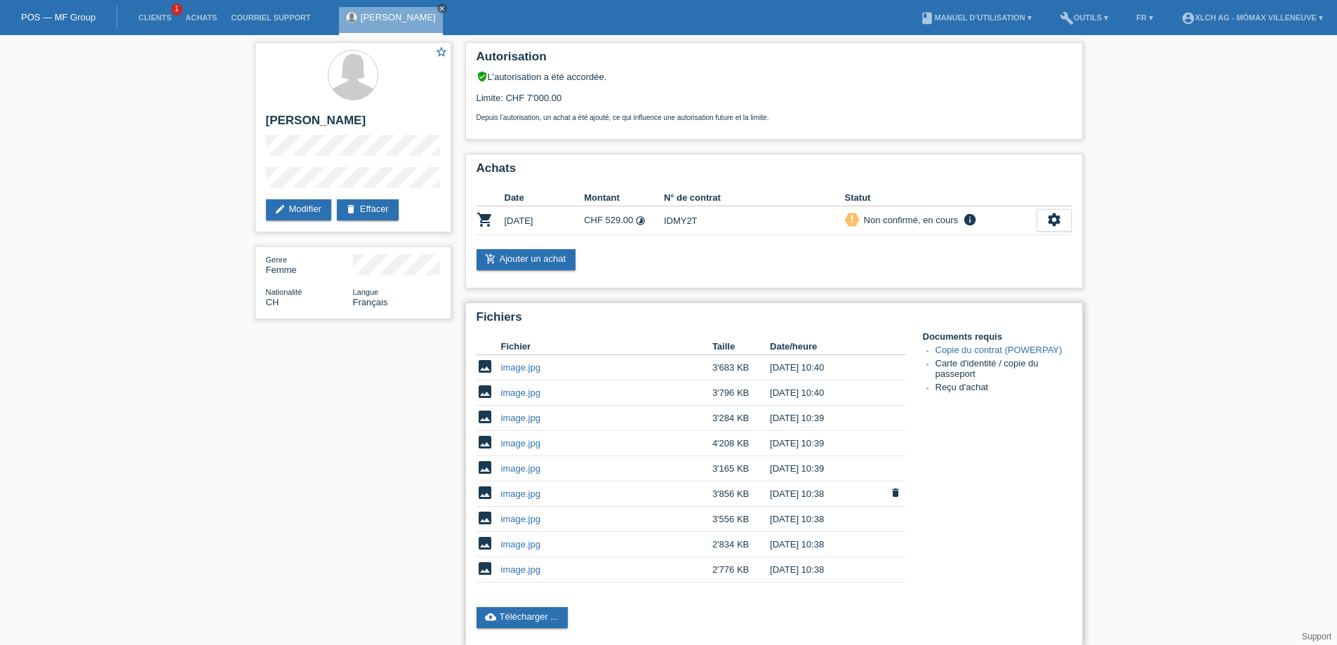
click at [515, 496] on link "image.jpg" at bounding box center [520, 494] width 39 height 11
click at [524, 441] on link "image.jpg" at bounding box center [520, 443] width 39 height 11
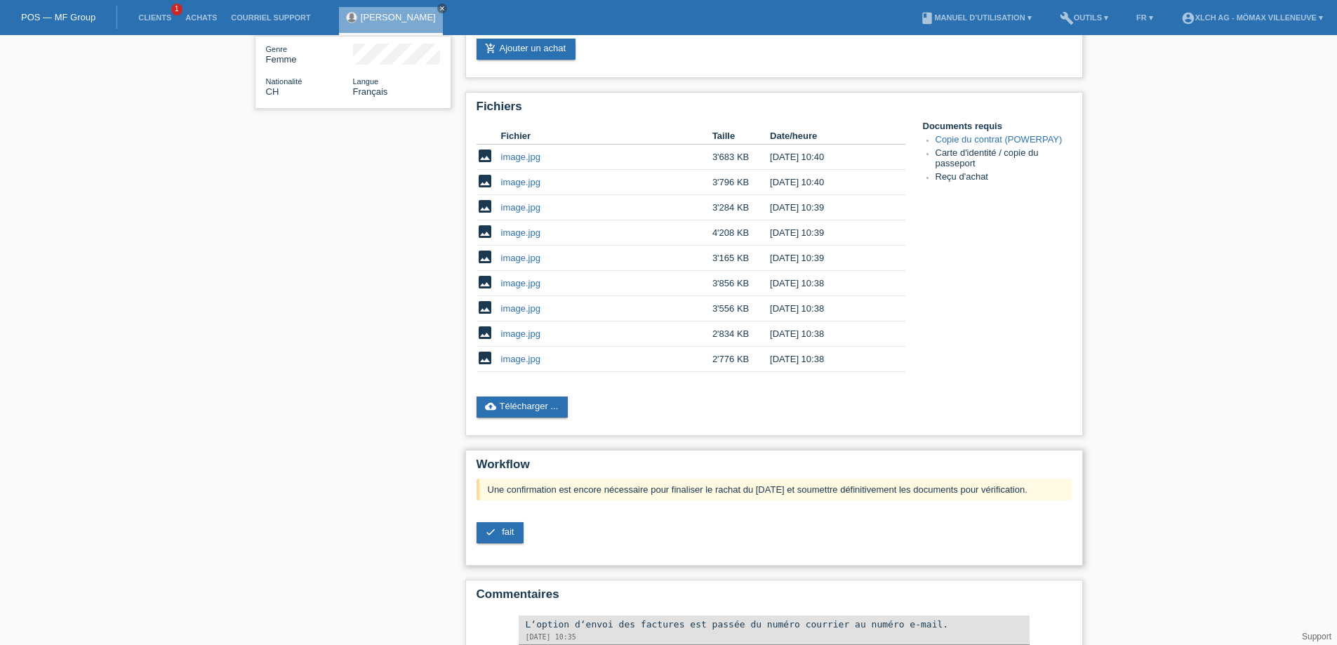
scroll to position [286, 0]
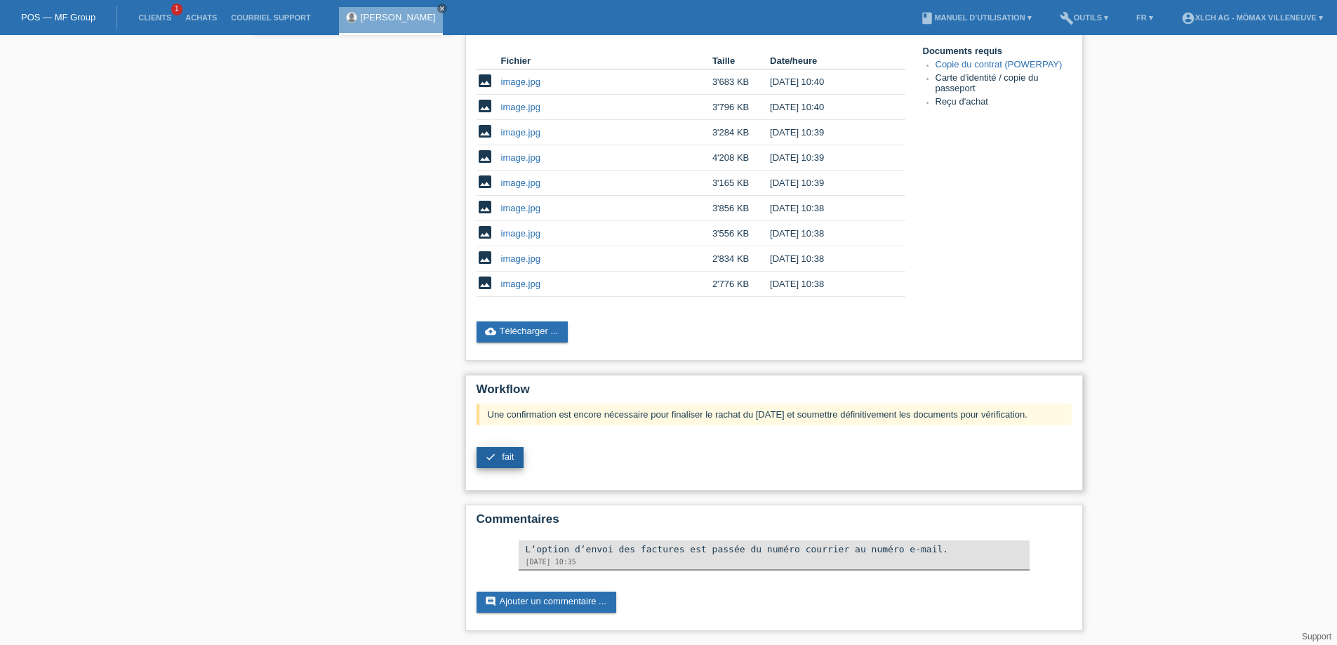
click at [497, 458] on link "check fait" at bounding box center [501, 457] width 48 height 21
